Goal: Task Accomplishment & Management: Complete application form

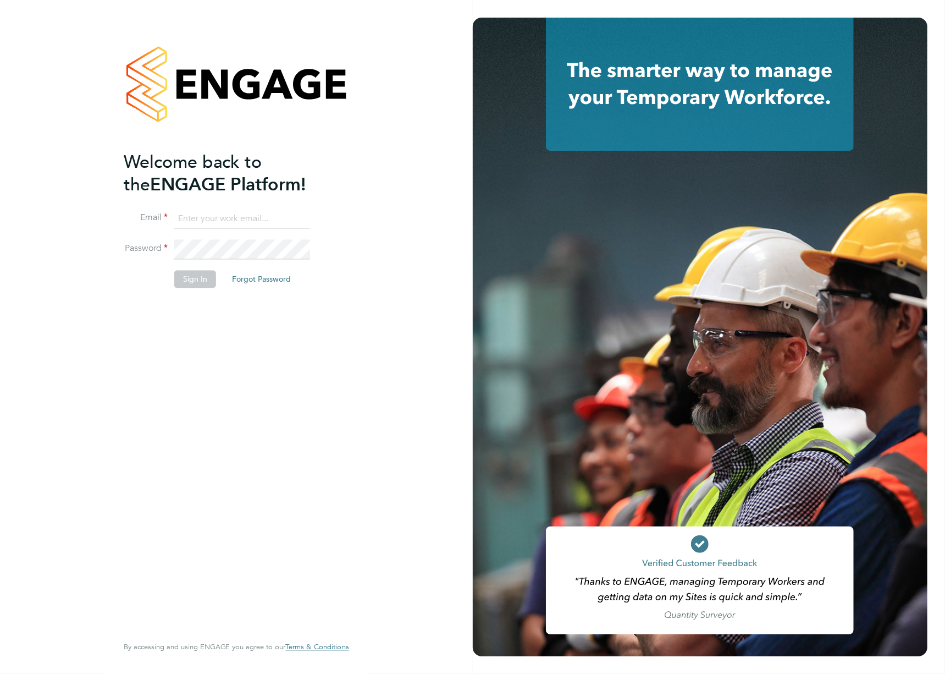
type input "[EMAIL_ADDRESS][DOMAIN_NAME]"
click at [195, 284] on button "Sign In" at bounding box center [195, 279] width 42 height 18
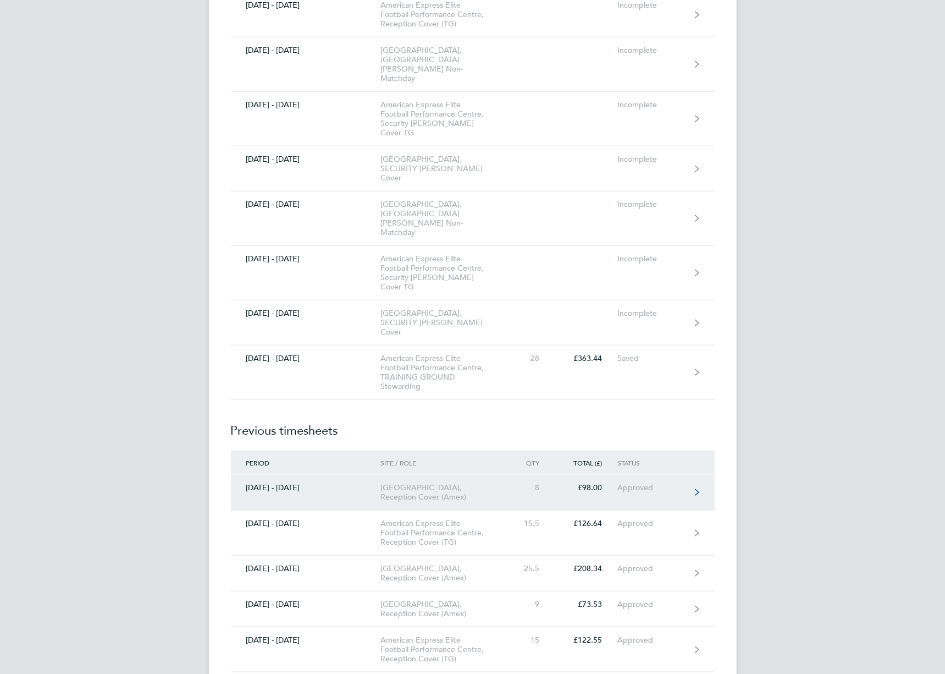
scroll to position [11879, 0]
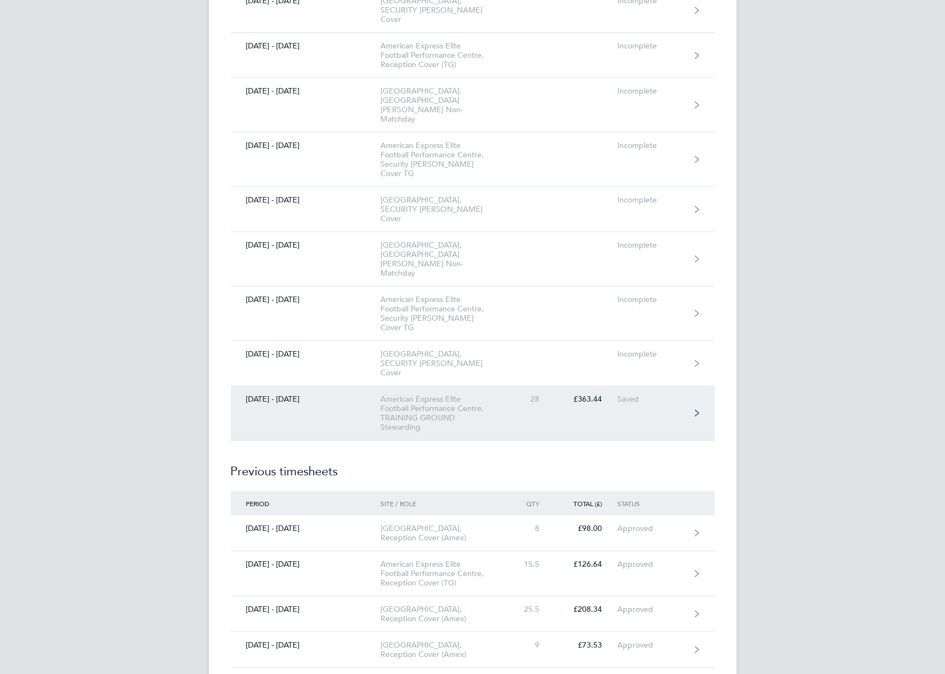
click at [448, 394] on div "American Express Elite Football Performance Centre, TRAINING GROUND Stewarding" at bounding box center [444, 412] width 126 height 37
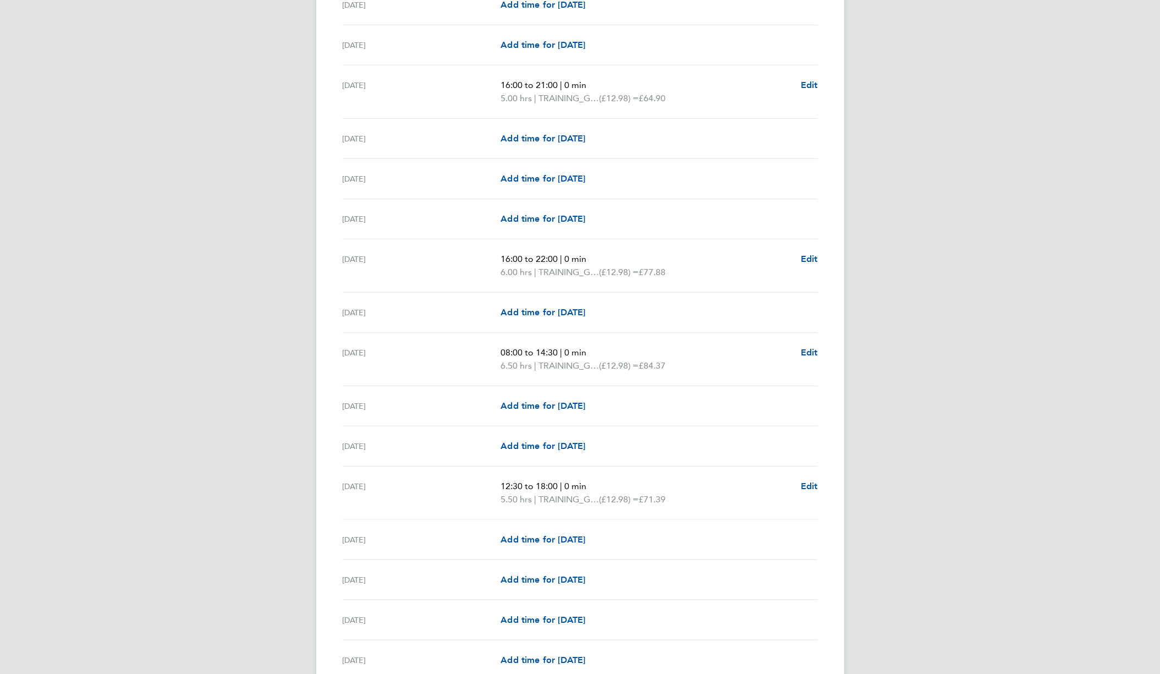
scroll to position [1003, 0]
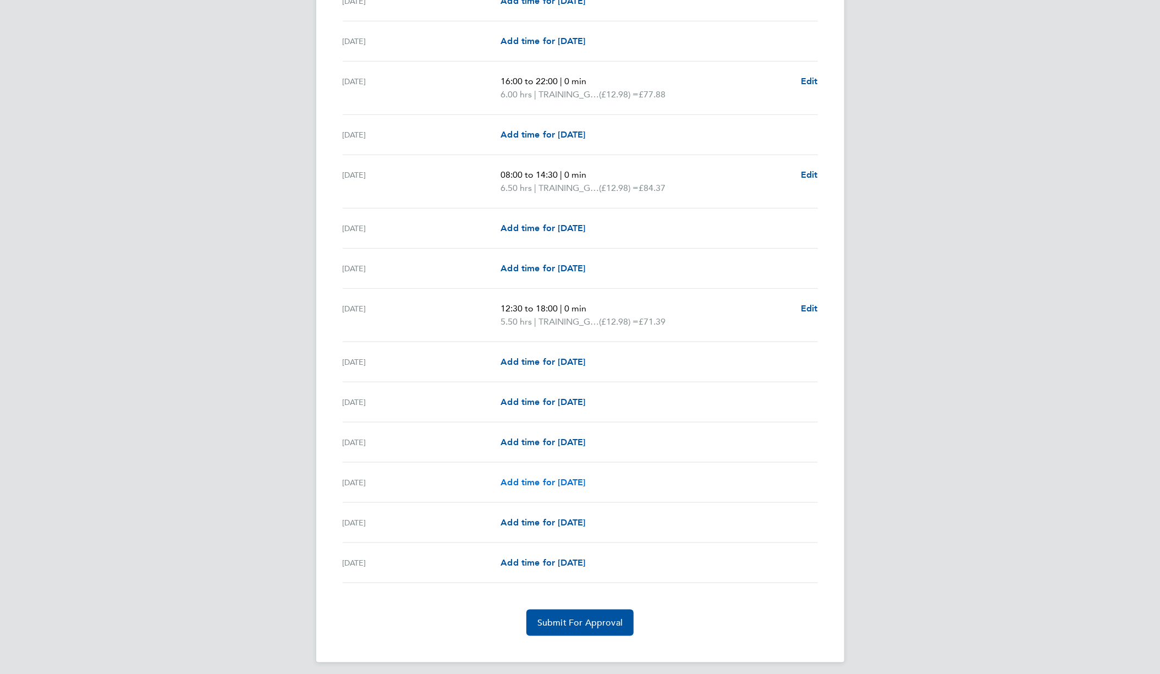
click at [536, 477] on span "Add time for Sun 28 Sep" at bounding box center [542, 482] width 85 height 10
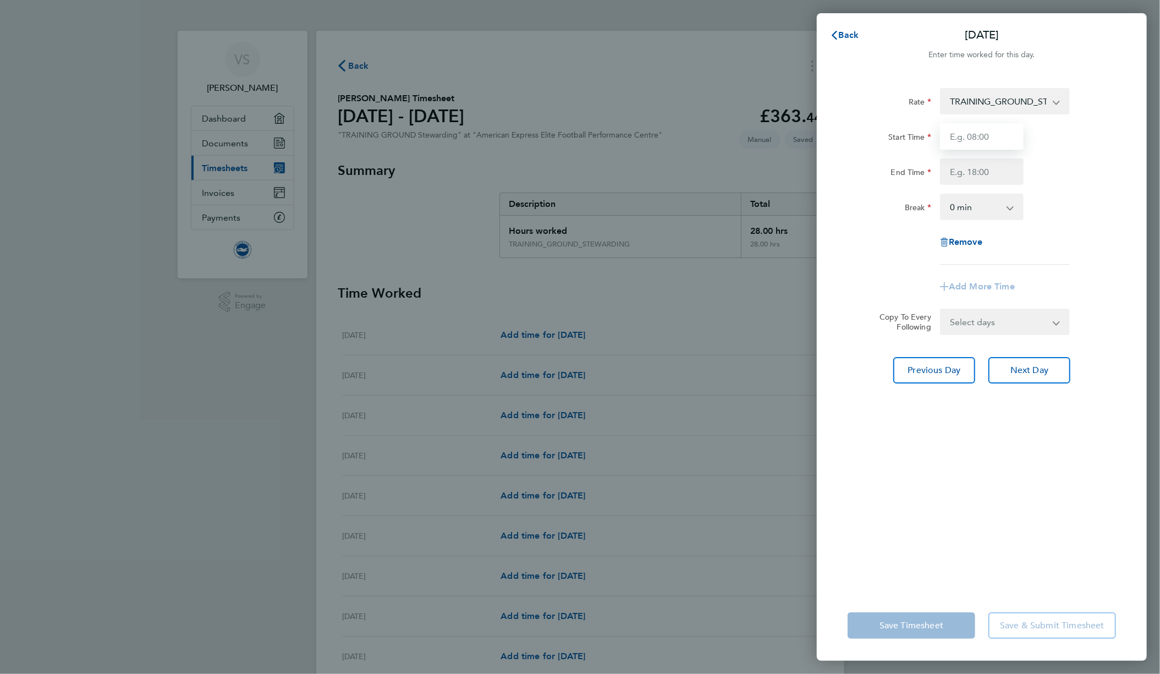
click at [945, 139] on input "Start Time" at bounding box center [982, 136] width 84 height 26
type input "09:30"
click at [945, 170] on input "End Time" at bounding box center [982, 171] width 84 height 26
type input "14:30"
click at [874, 245] on div "Remove" at bounding box center [981, 242] width 277 height 26
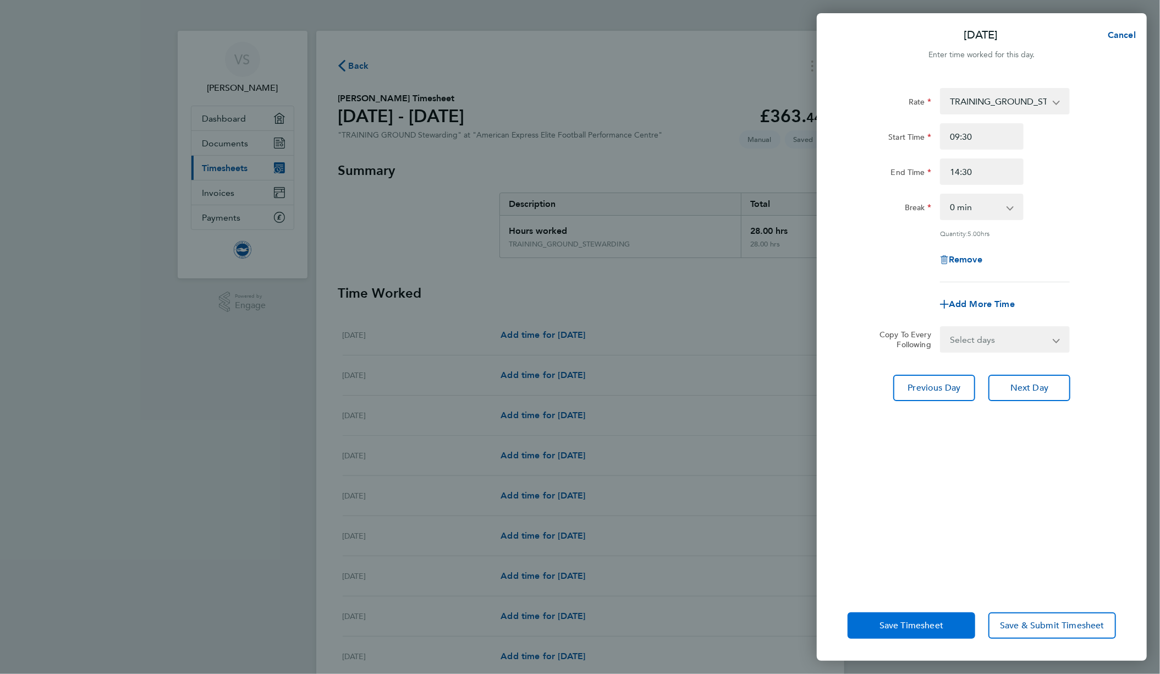
click at [918, 620] on span "Save Timesheet" at bounding box center [911, 625] width 64 height 11
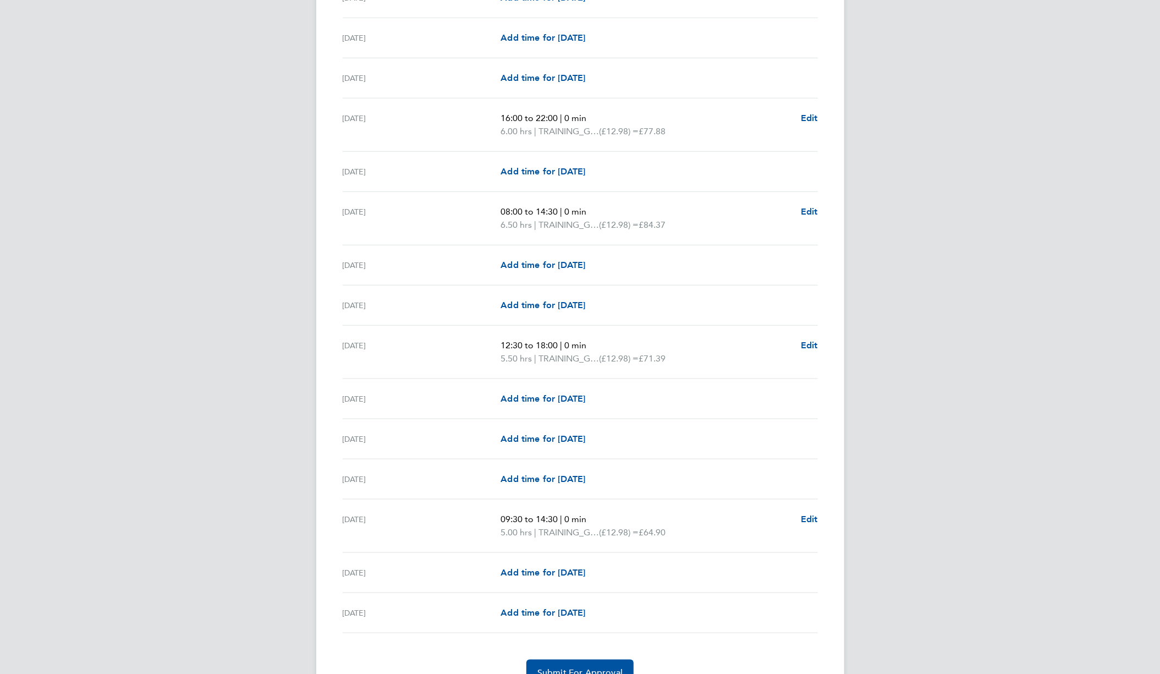
scroll to position [1016, 0]
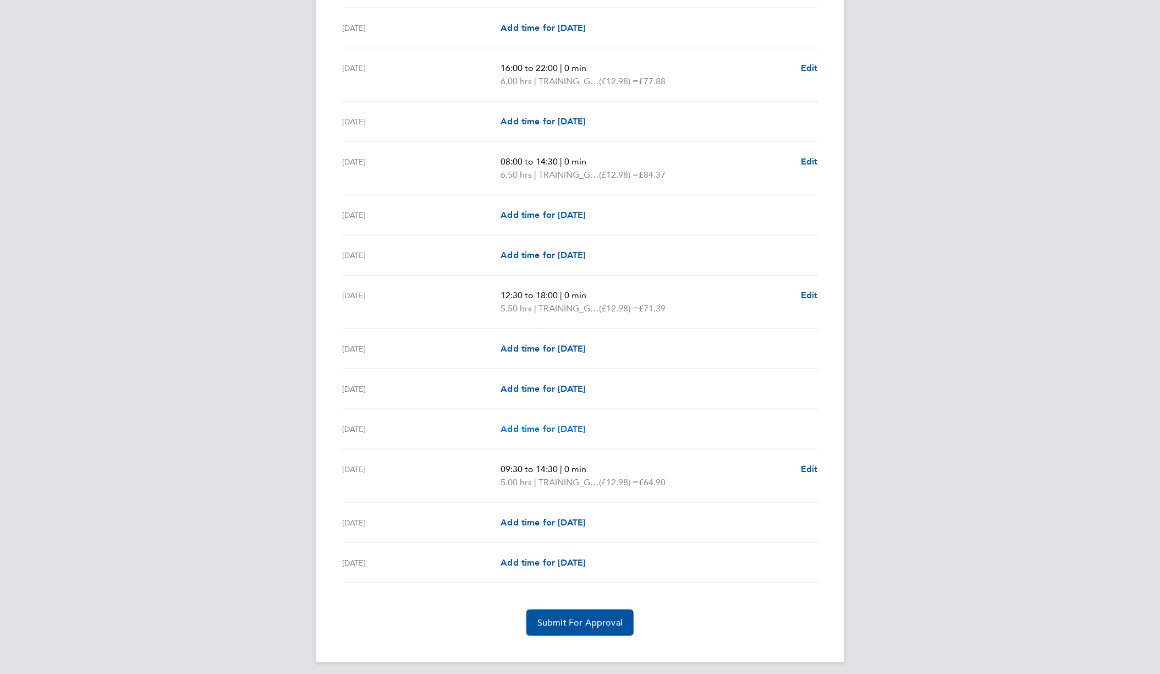
click at [576, 425] on span "Add time for Sat 27 Sep" at bounding box center [542, 428] width 85 height 10
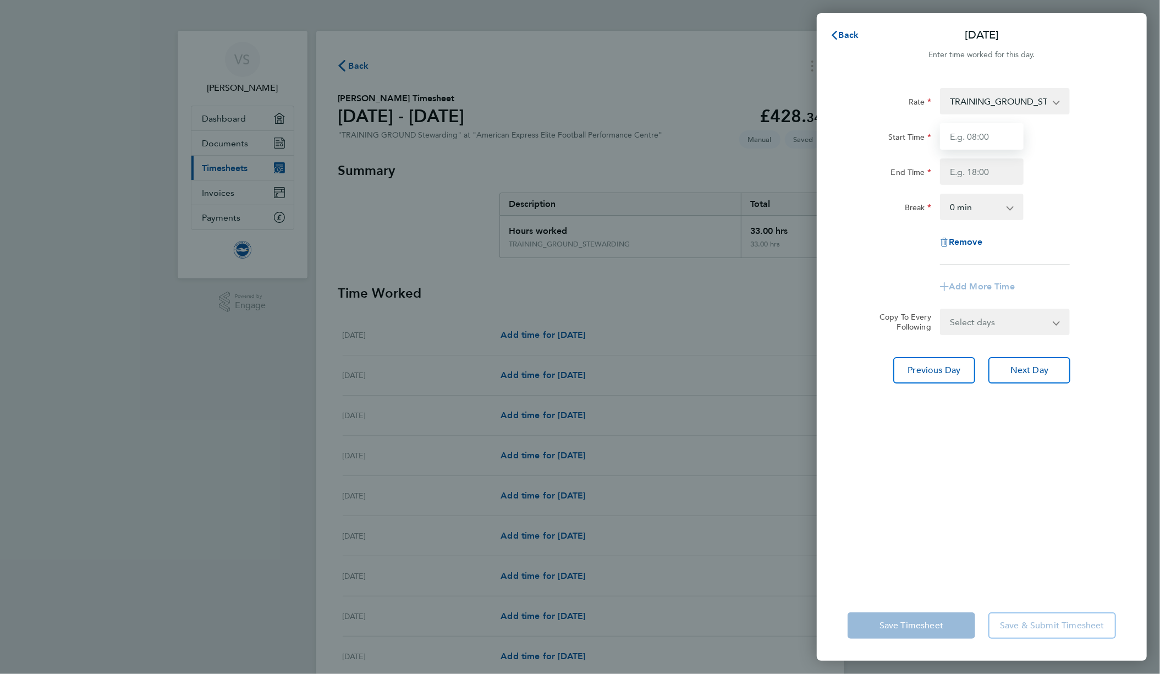
click at [945, 136] on input "Start Time" at bounding box center [982, 136] width 84 height 26
type input "09:00"
click at [945, 163] on input "End Time" at bounding box center [982, 171] width 84 height 26
type input "17:30"
click at [889, 580] on div "Rate TRAINING_GROUND_STEWARDING - 12.98 Start Time 09:00 End Time 17:30 Break 0…" at bounding box center [982, 332] width 330 height 515
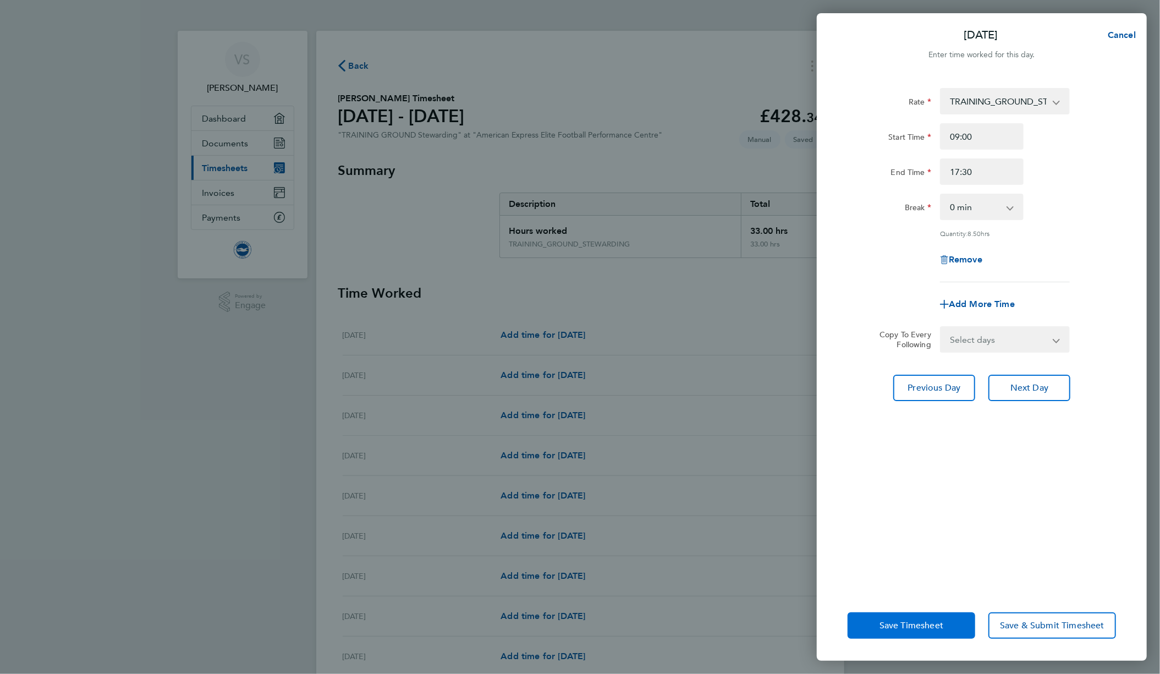
click at [898, 620] on span "Save Timesheet" at bounding box center [911, 625] width 64 height 11
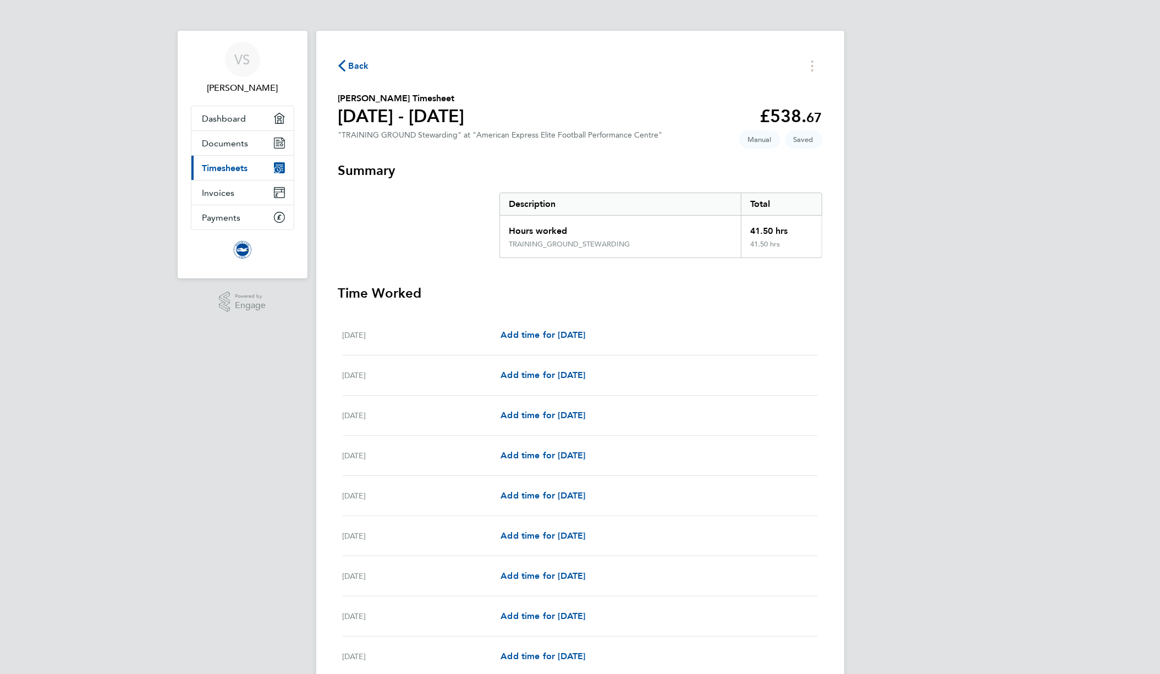
click at [357, 62] on span "Back" at bounding box center [359, 65] width 20 height 13
